Goal: Transaction & Acquisition: Purchase product/service

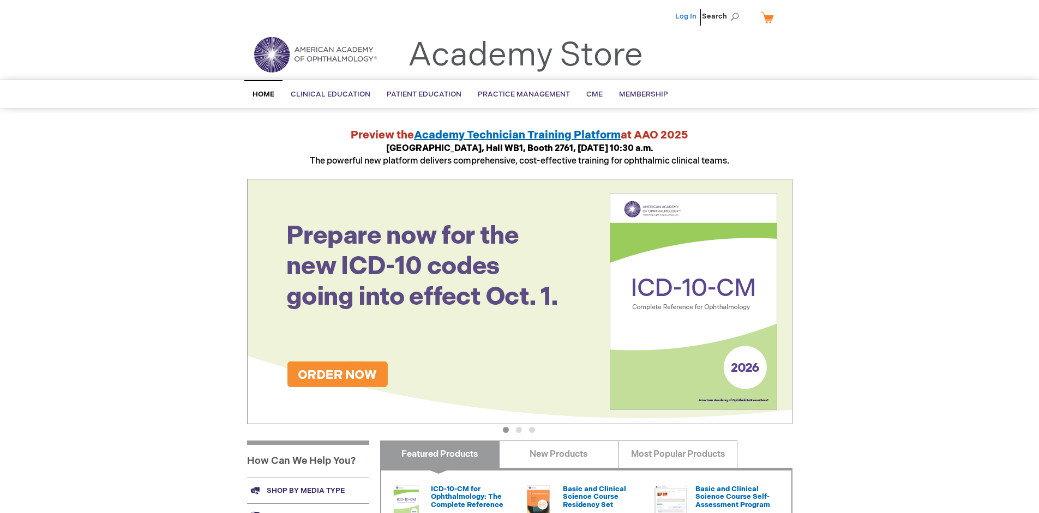
click at [687, 16] on link "Log In" at bounding box center [685, 16] width 21 height 9
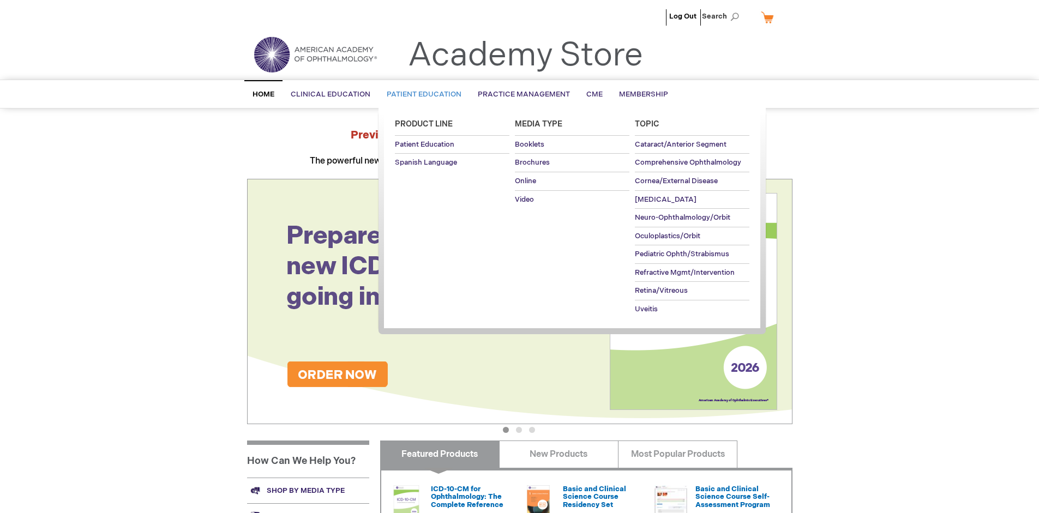
click at [421, 94] on span "Patient Education" at bounding box center [424, 94] width 75 height 9
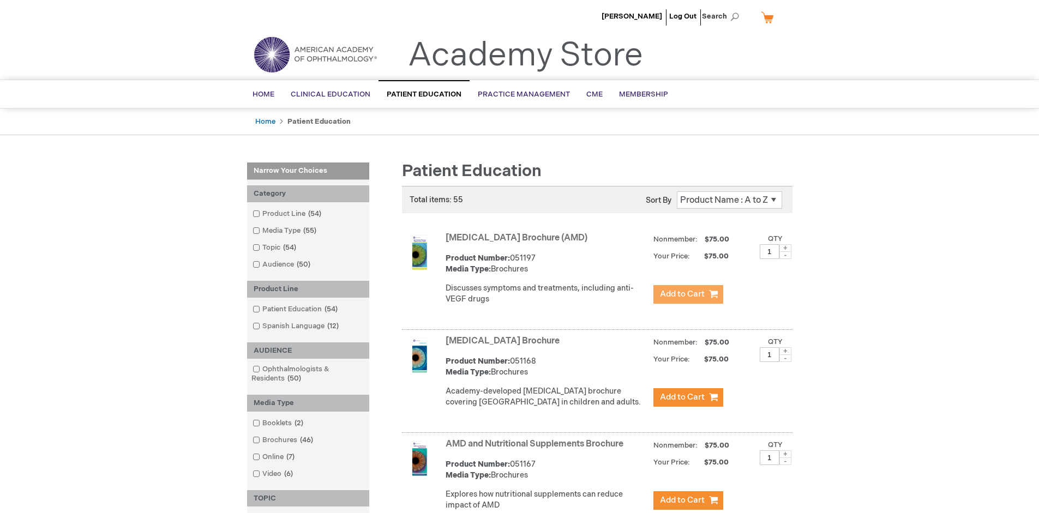
click at [688, 294] on span "Add to Cart" at bounding box center [682, 294] width 45 height 10
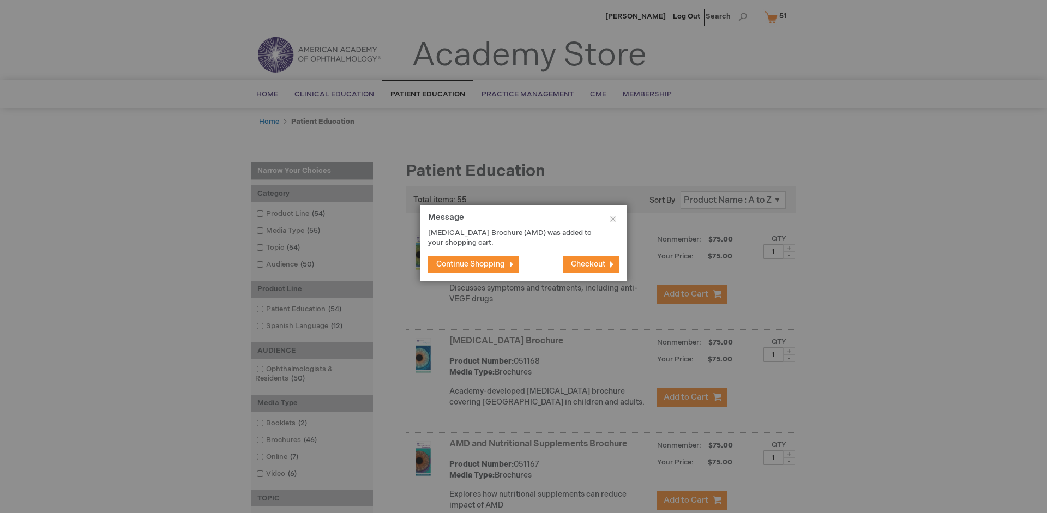
click at [471, 264] on span "Continue Shopping" at bounding box center [470, 264] width 69 height 9
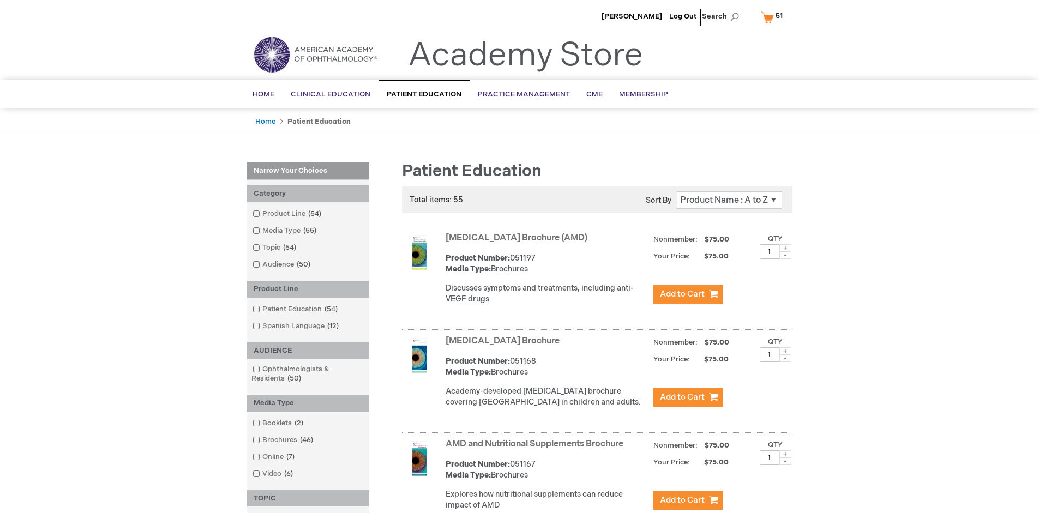
click at [537, 449] on link "AMD and Nutritional Supplements Brochure" at bounding box center [535, 444] width 178 height 10
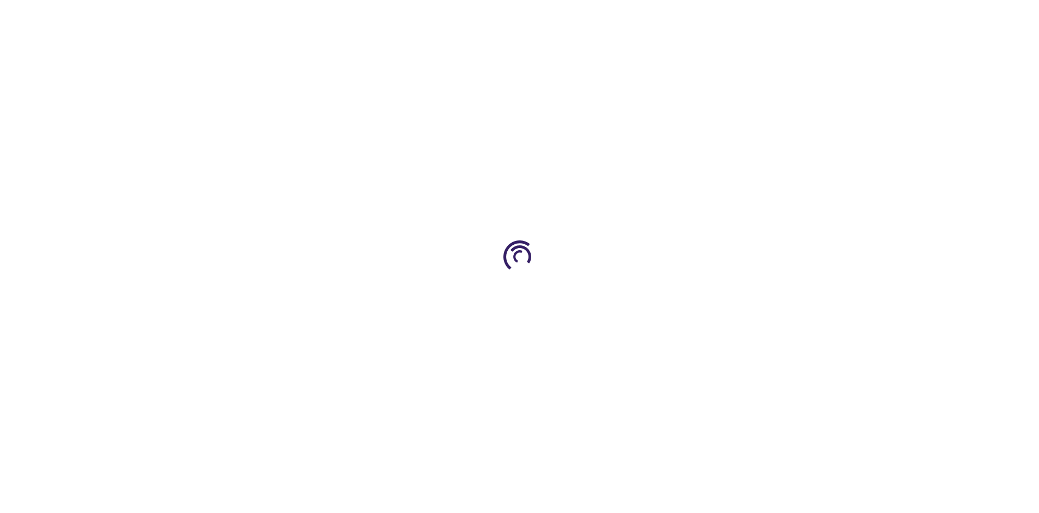
type input "1"
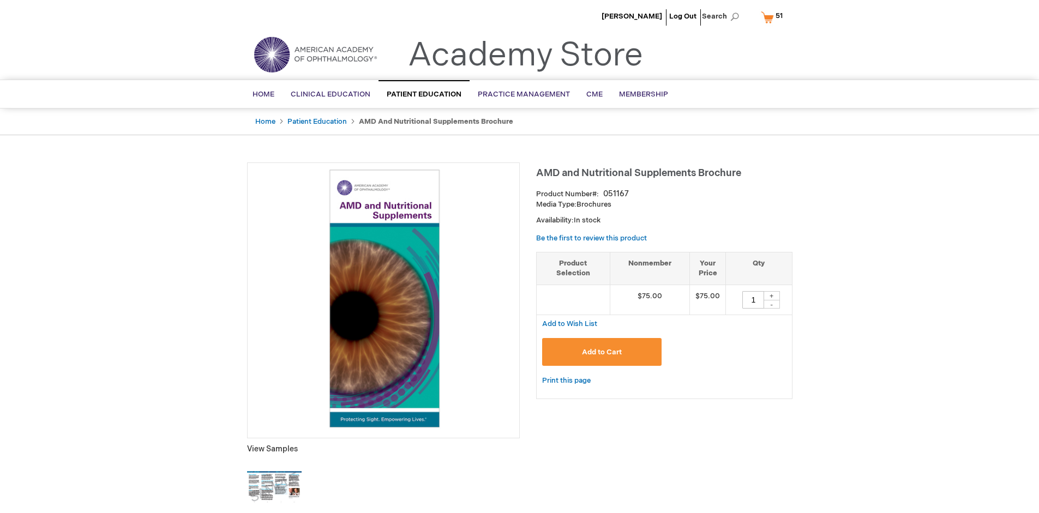
click at [602, 352] on span "Add to Cart" at bounding box center [602, 352] width 40 height 9
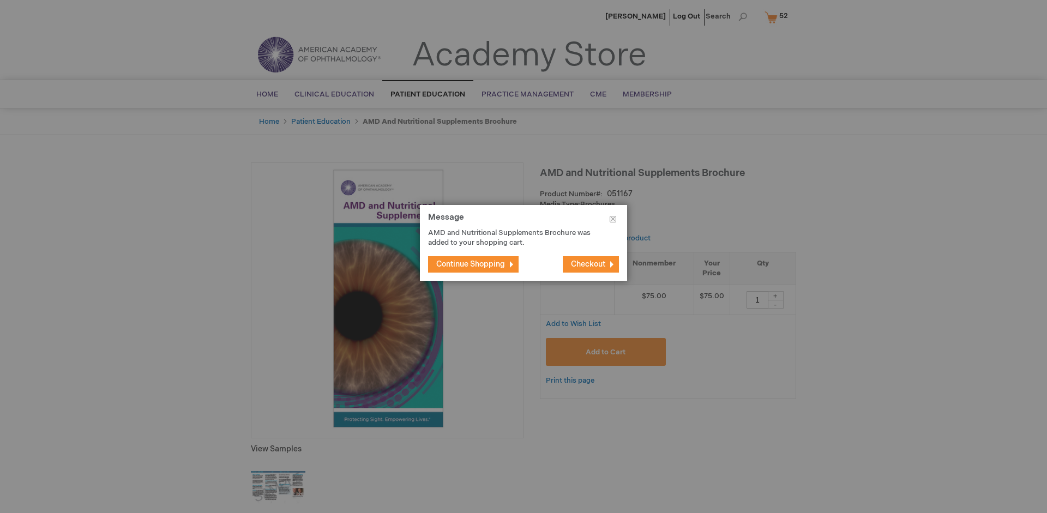
click at [471, 264] on span "Continue Shopping" at bounding box center [470, 264] width 69 height 9
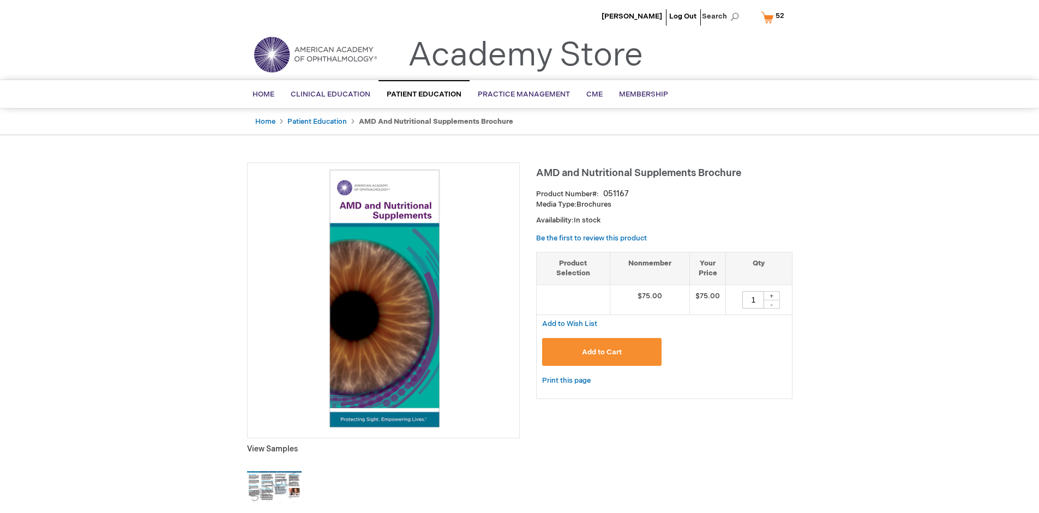
click at [774, 17] on span "52 52 items" at bounding box center [780, 15] width 12 height 13
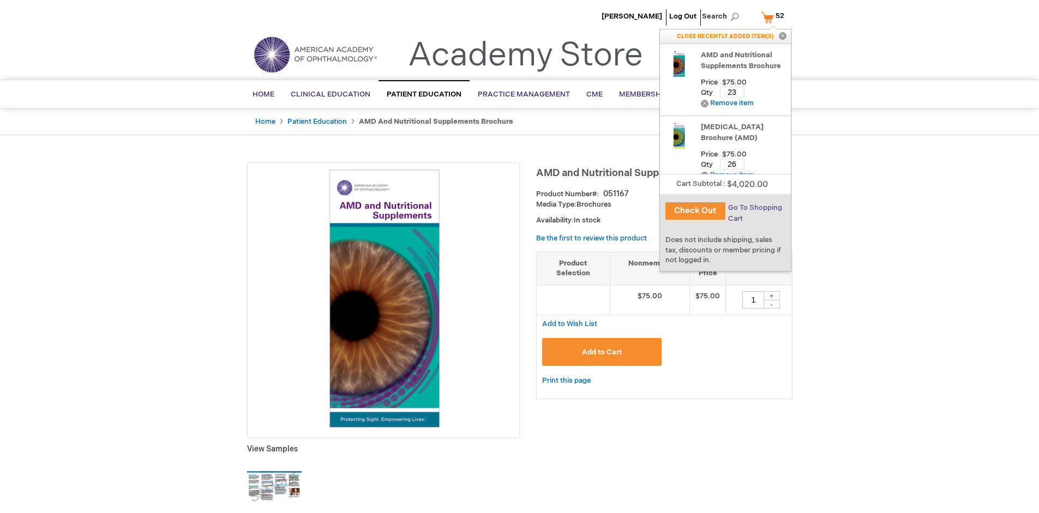
click at [754, 208] on span "Go To Shopping Cart" at bounding box center [755, 213] width 54 height 20
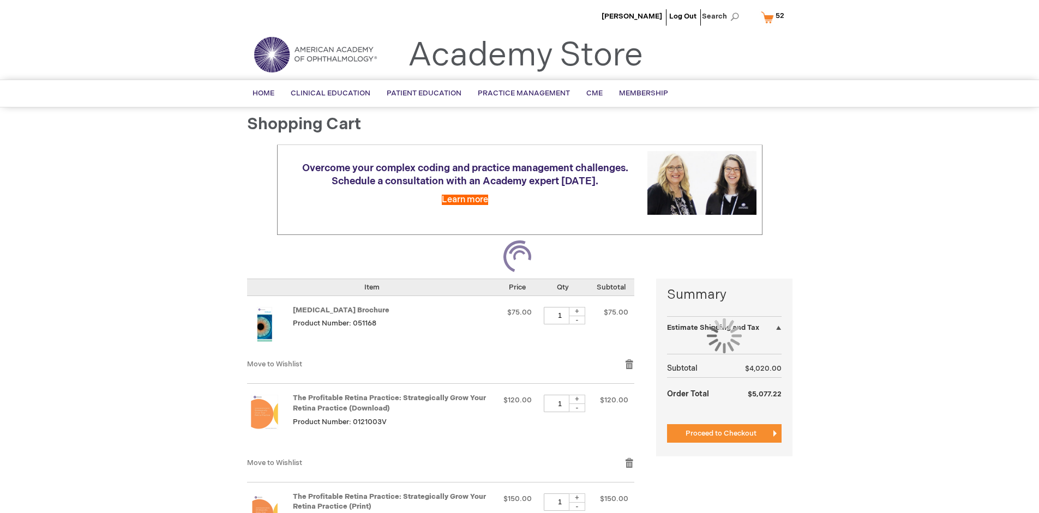
select select "US"
select select "41"
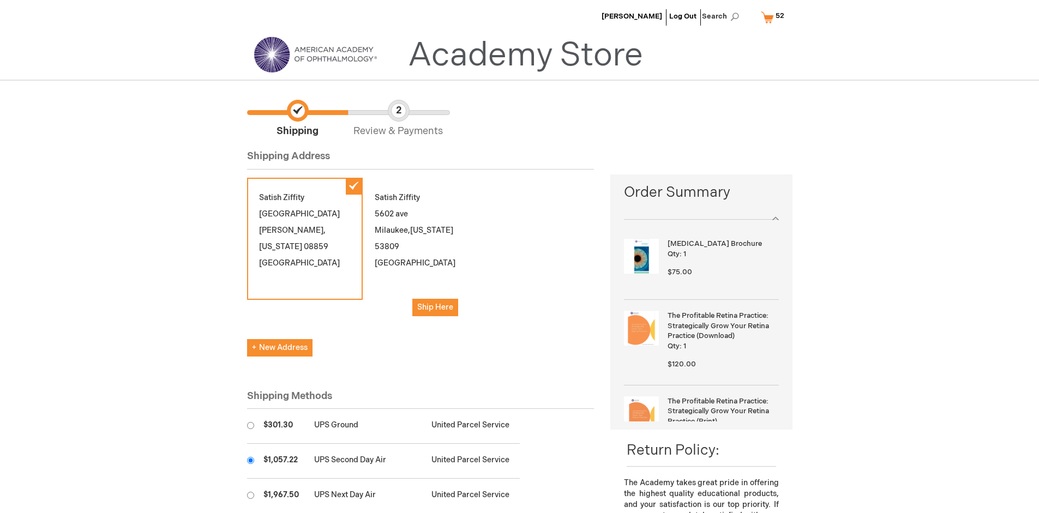
click at [250, 460] on input "radio" at bounding box center [250, 460] width 7 height 7
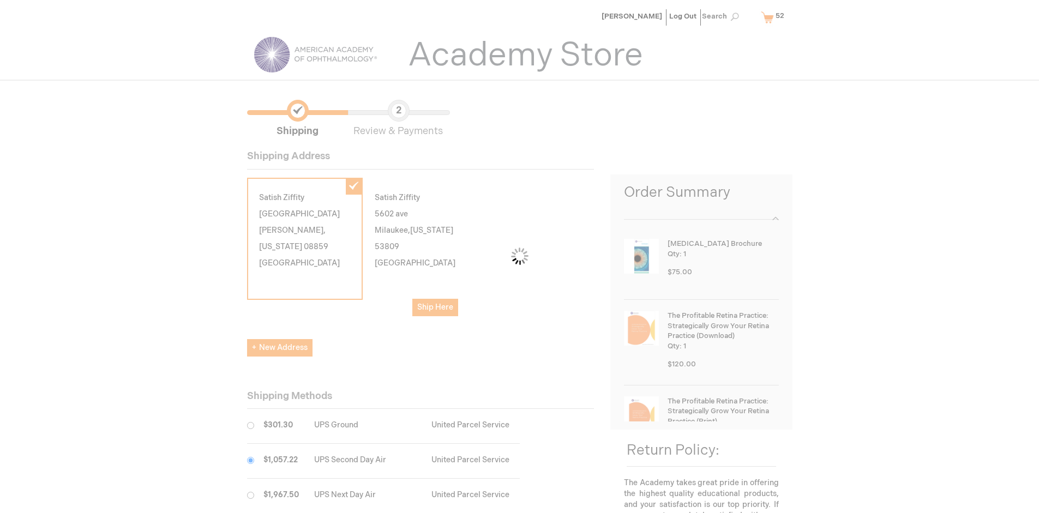
scroll to position [55, 0]
